Goal: Task Accomplishment & Management: Manage account settings

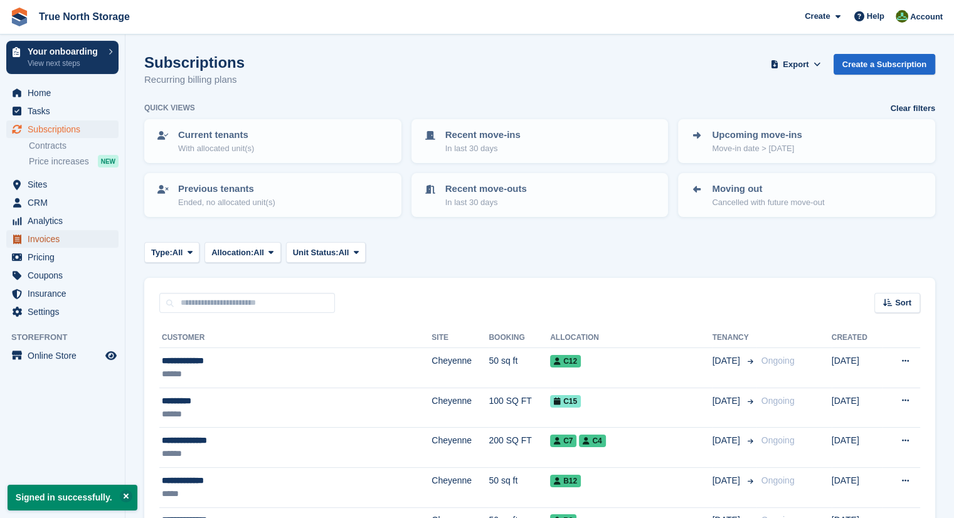
click at [48, 245] on span "Invoices" at bounding box center [65, 239] width 75 height 18
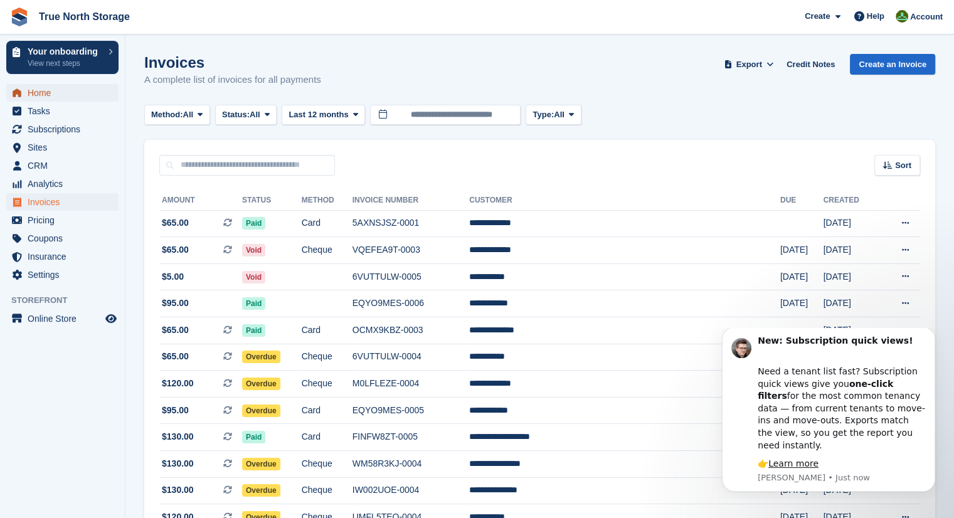
click at [58, 101] on span "Home" at bounding box center [65, 93] width 75 height 18
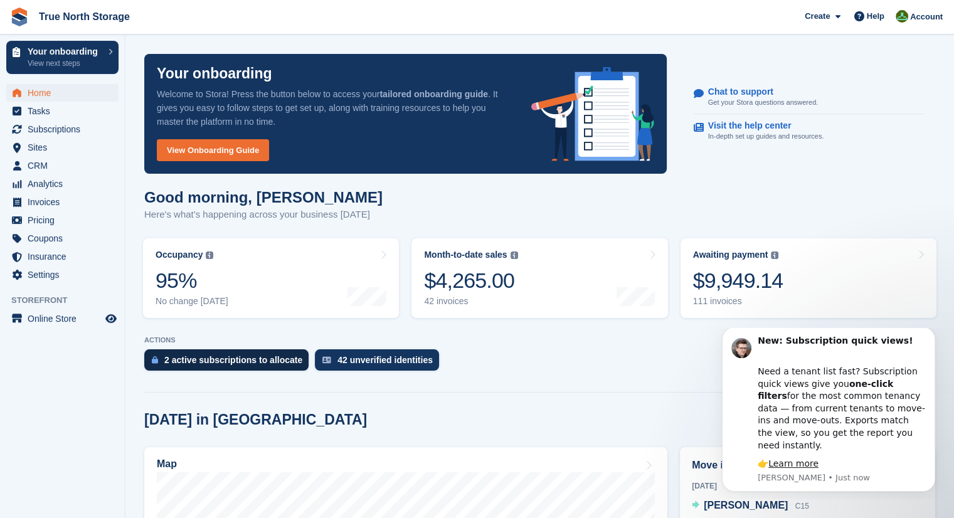
click at [214, 358] on div "2 active subscriptions to allocate" at bounding box center [233, 360] width 138 height 10
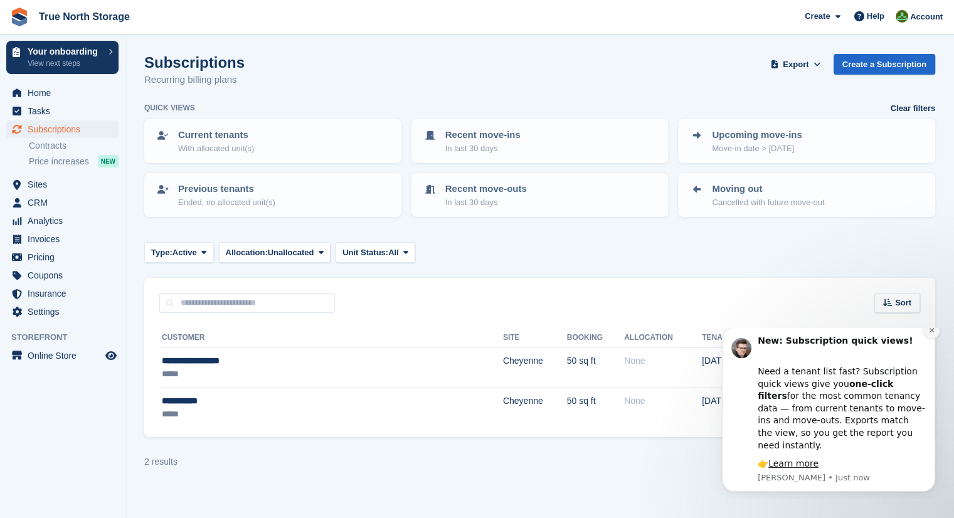
click at [928, 339] on button "Dismiss notification" at bounding box center [931, 330] width 16 height 16
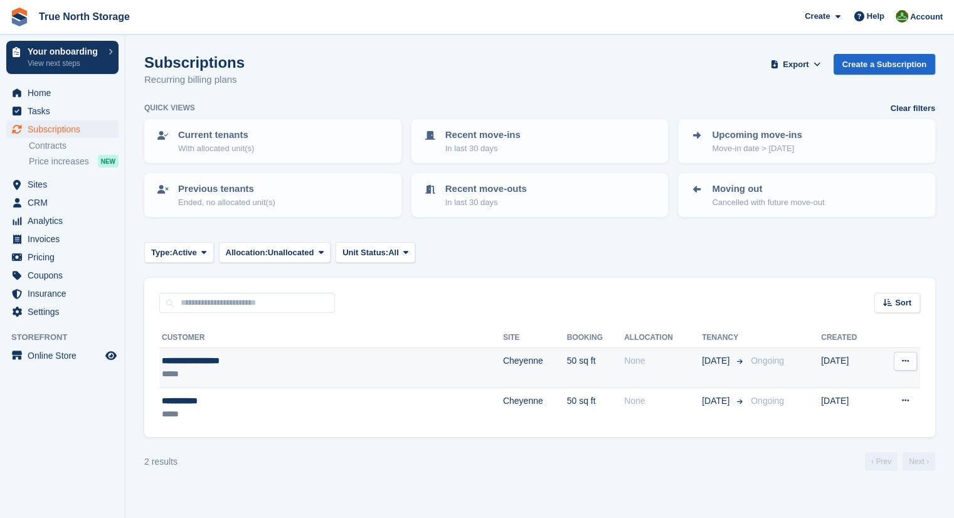
click at [624, 364] on div "None" at bounding box center [663, 360] width 78 height 13
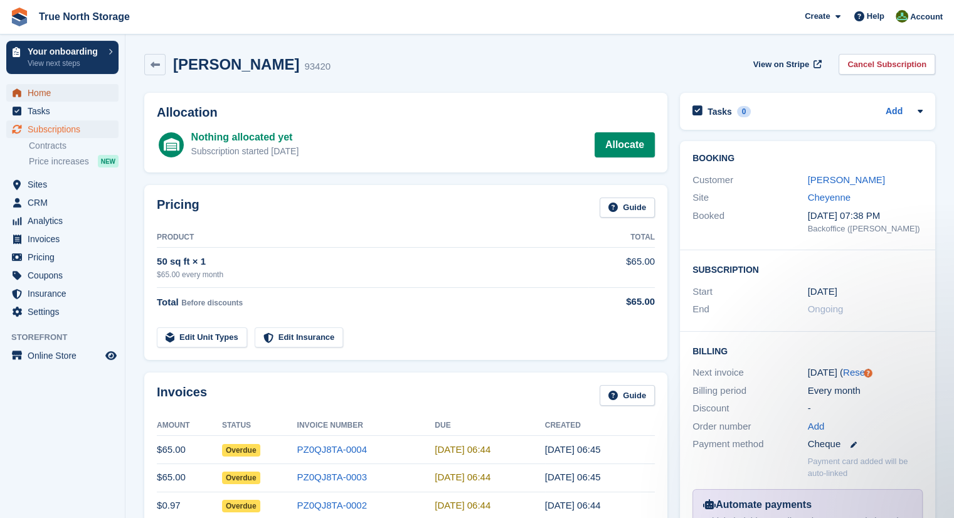
click at [66, 93] on span "Home" at bounding box center [65, 93] width 75 height 18
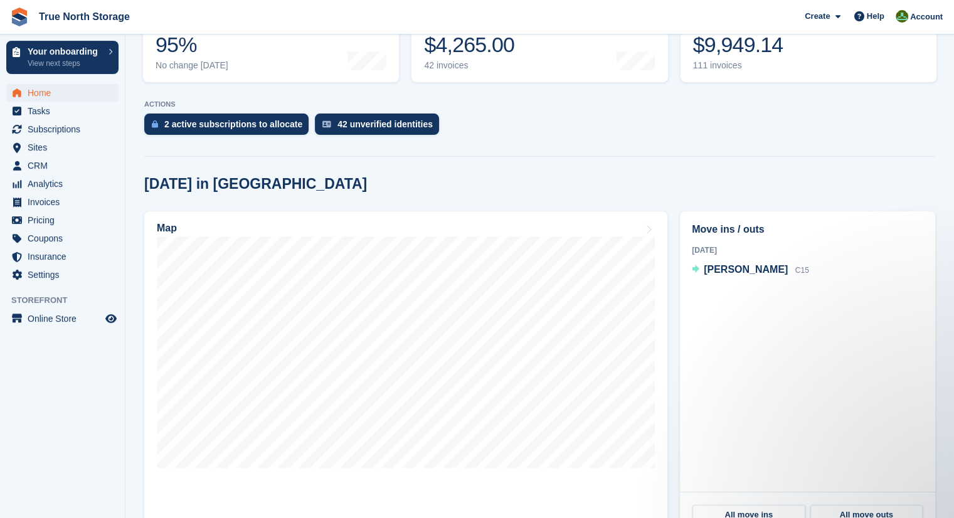
scroll to position [234, 0]
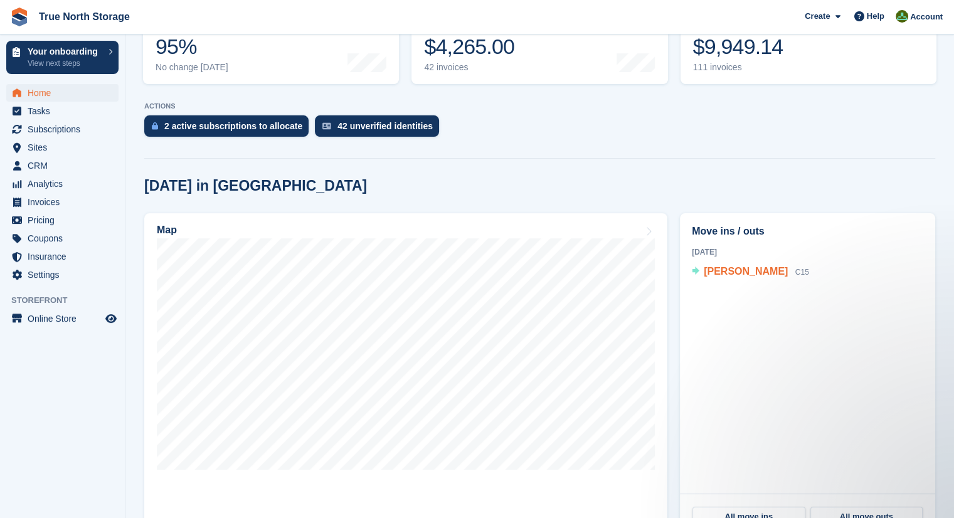
click at [726, 271] on span "[PERSON_NAME]" at bounding box center [746, 271] width 84 height 11
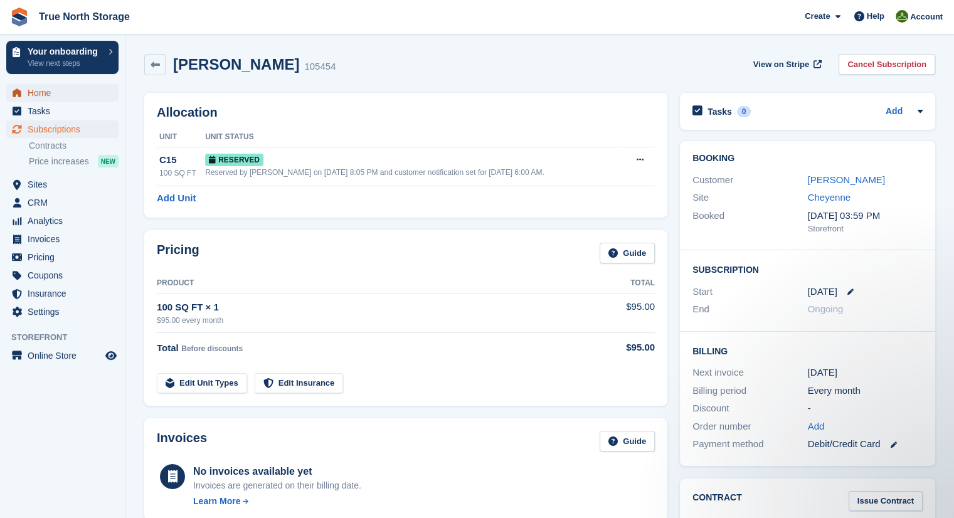
click at [39, 87] on span "Home" at bounding box center [65, 93] width 75 height 18
